Goal: Communication & Community: Answer question/provide support

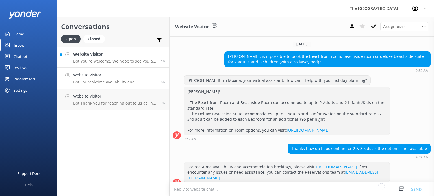
scroll to position [14, 0]
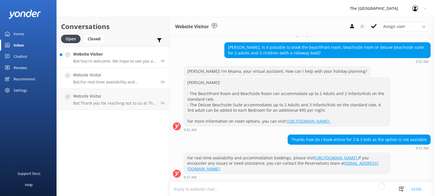
click at [108, 58] on div "Website Visitor Bot: You're welcome. We hope to see you at The [GEOGRAPHIC_DATA…" at bounding box center [114, 57] width 83 height 12
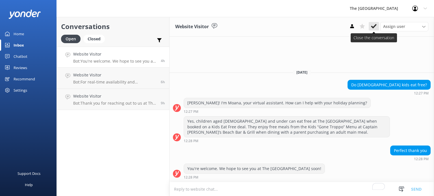
click at [373, 28] on icon at bounding box center [374, 26] width 6 height 6
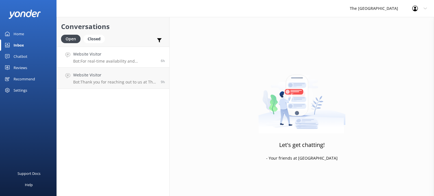
click at [117, 58] on div "Website Visitor Bot: For real-time availability and accommodation bookings, ple…" at bounding box center [114, 57] width 83 height 12
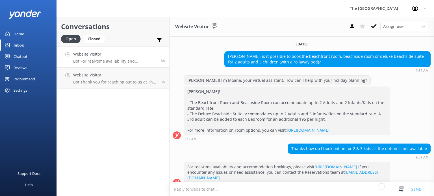
scroll to position [14, 0]
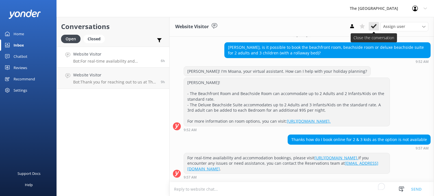
click at [374, 27] on use at bounding box center [374, 26] width 6 height 5
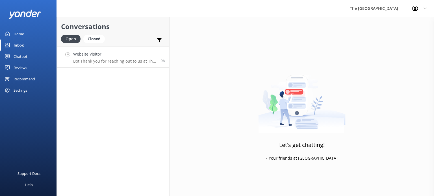
click at [105, 56] on h4 "Website Visitor" at bounding box center [114, 54] width 83 height 6
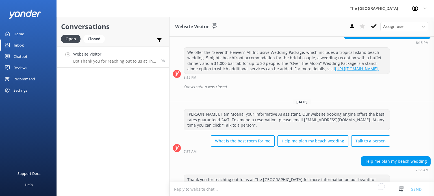
scroll to position [155, 0]
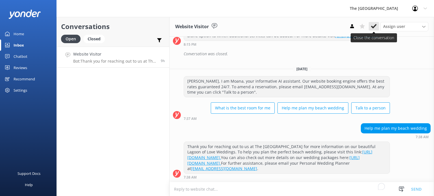
click at [374, 26] on use at bounding box center [374, 26] width 6 height 5
